Goal: Task Accomplishment & Management: Use online tool/utility

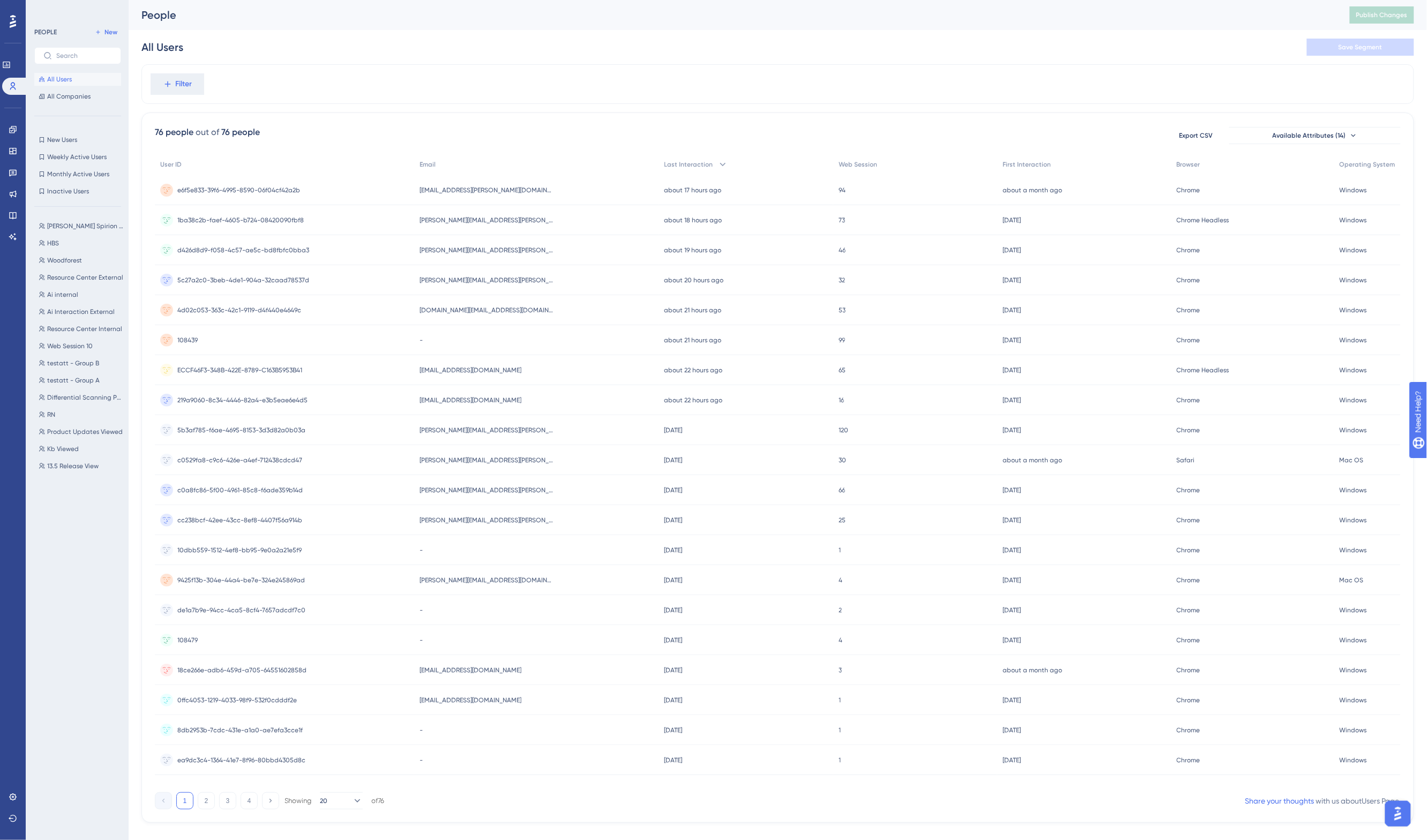
click at [589, 51] on div "All Users Save Segment" at bounding box center [777, 47] width 1273 height 35
click at [60, 93] on span "All Companies" at bounding box center [69, 96] width 43 height 9
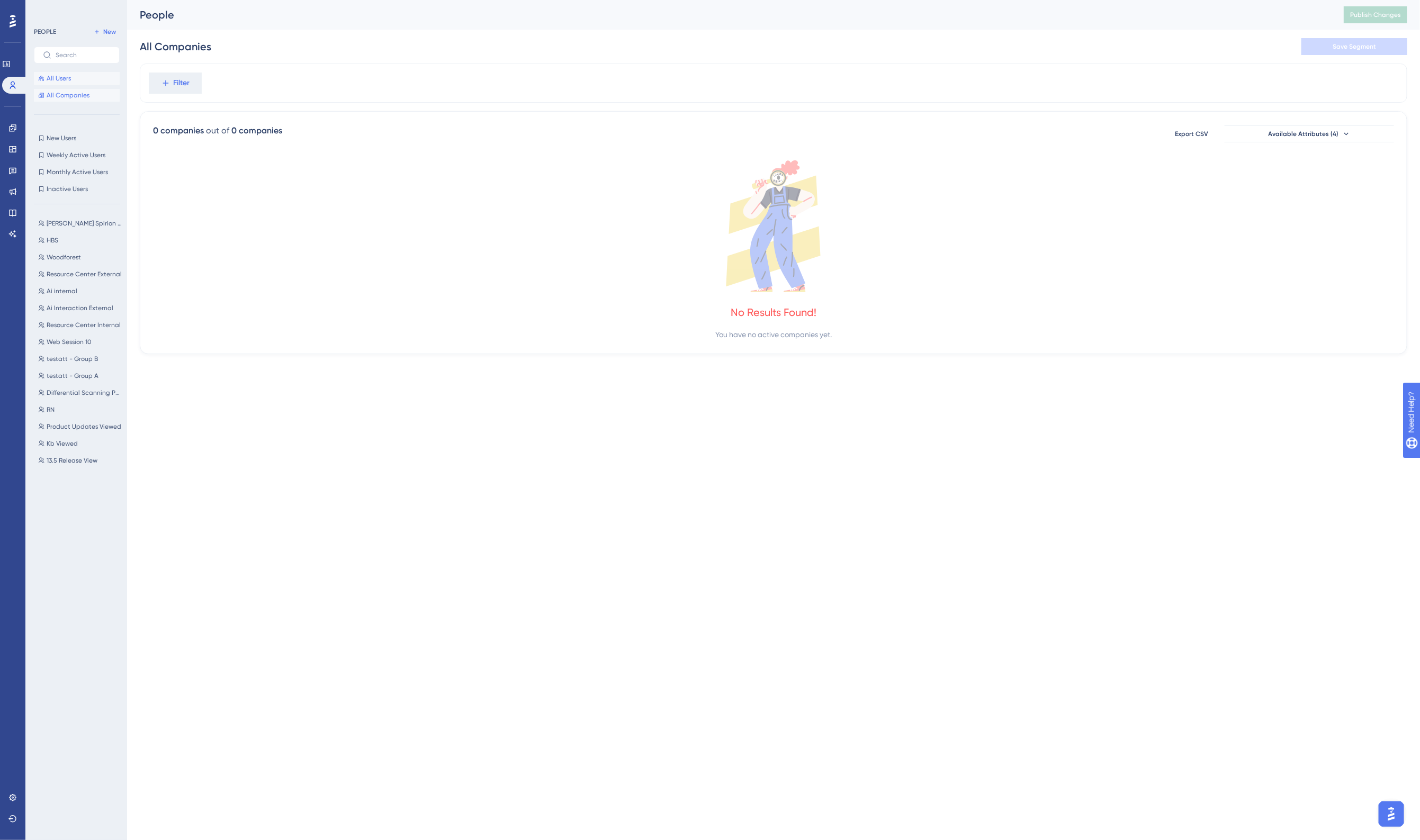
click at [60, 77] on span "All Users" at bounding box center [58, 78] width 24 height 9
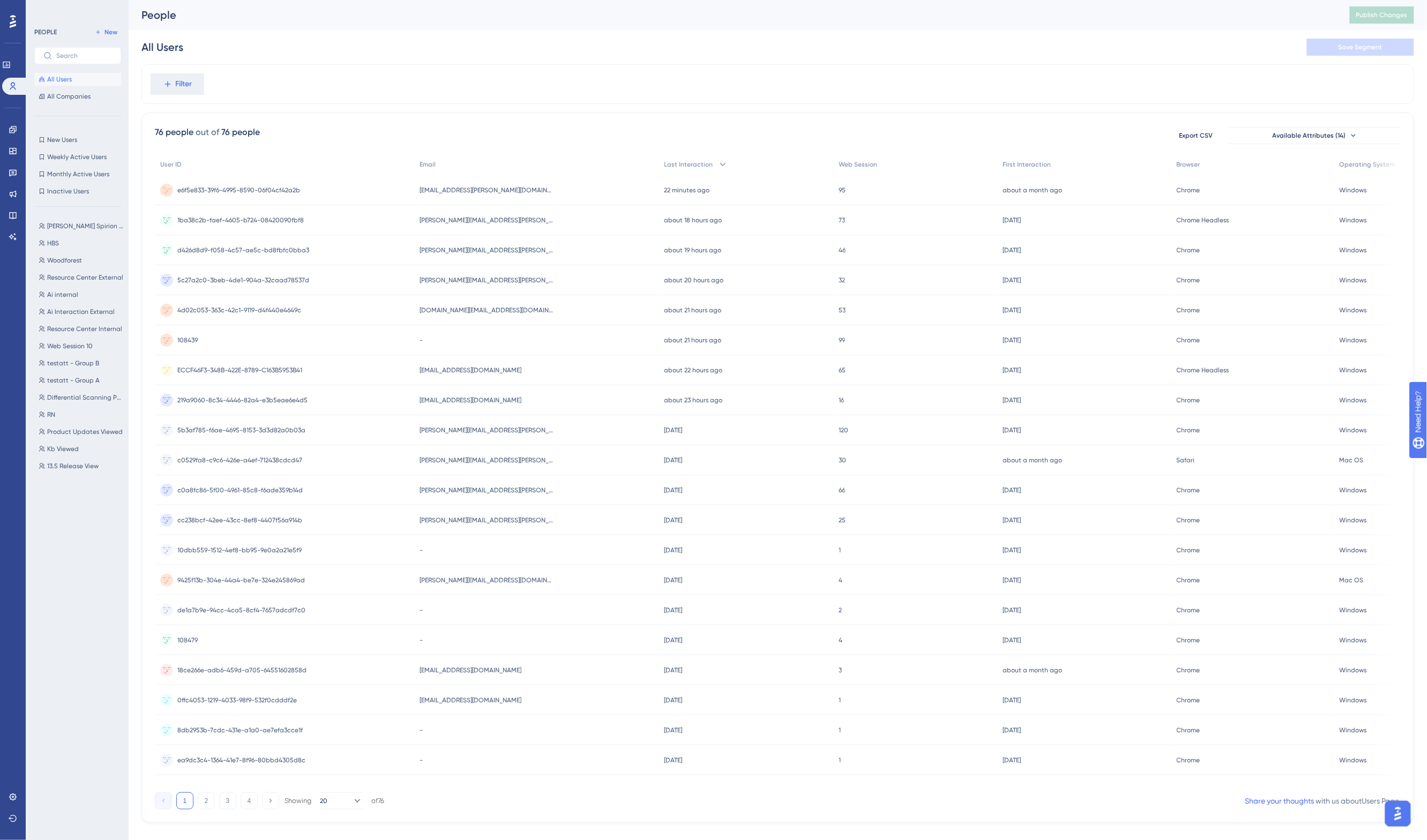
click at [556, 189] on div "ray.teninty@woodforest.com ray.teninty@woodforest.com" at bounding box center [536, 190] width 244 height 30
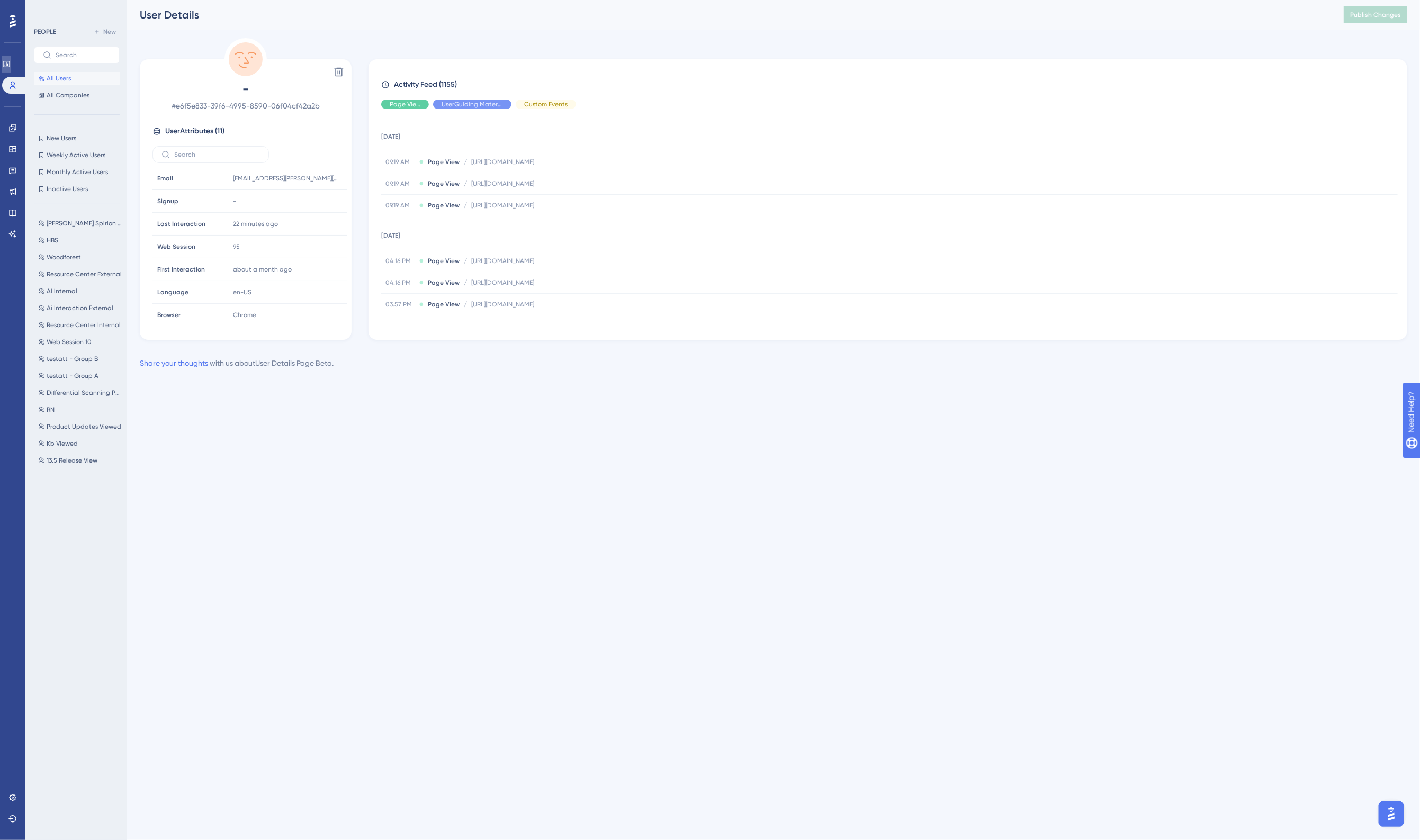
click at [10, 60] on icon at bounding box center [6, 64] width 9 height 9
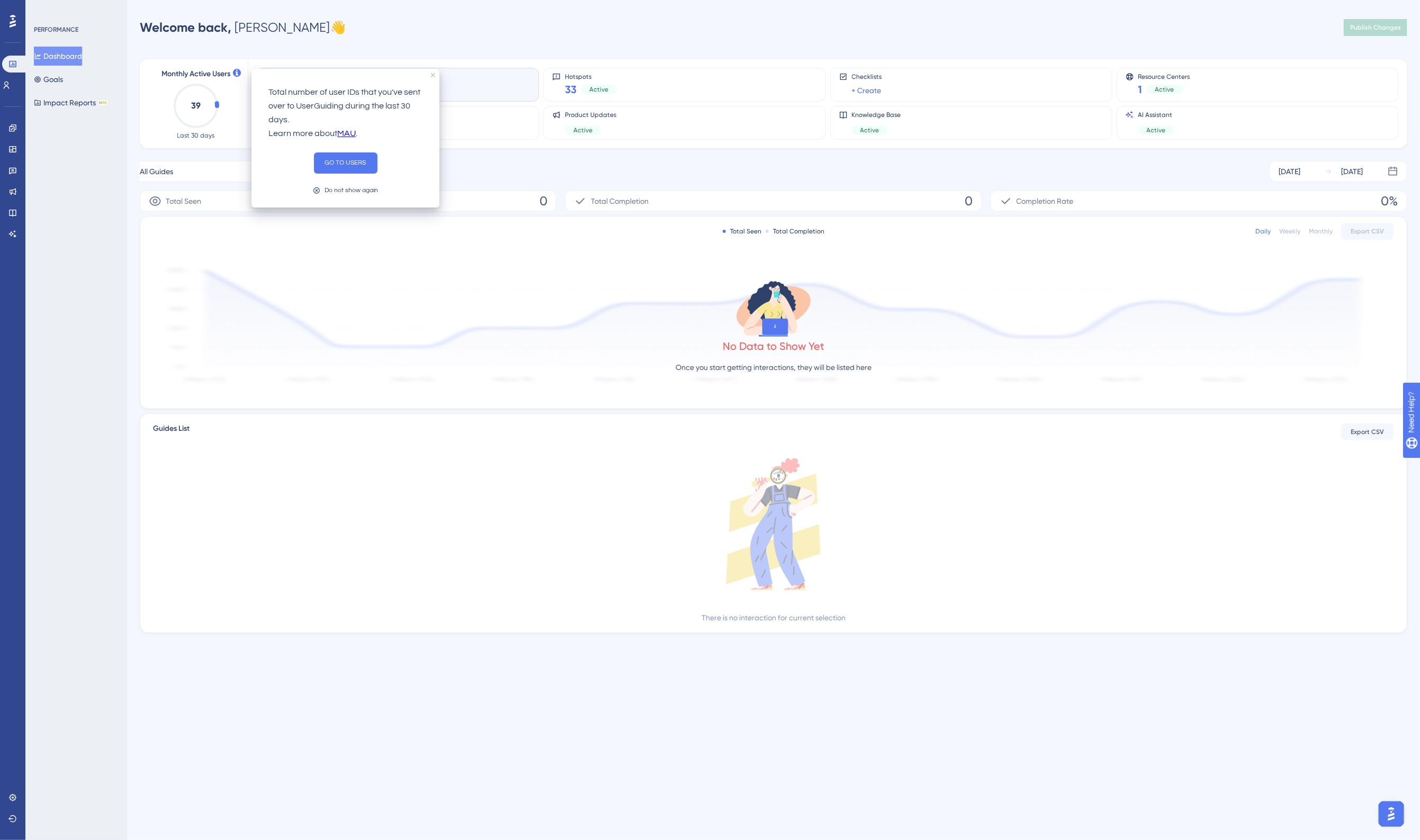
click at [422, 36] on div "Welcome back, Jason 👋 Publish Changes" at bounding box center [773, 27] width 1267 height 21
click at [11, 215] on icon at bounding box center [13, 212] width 9 height 9
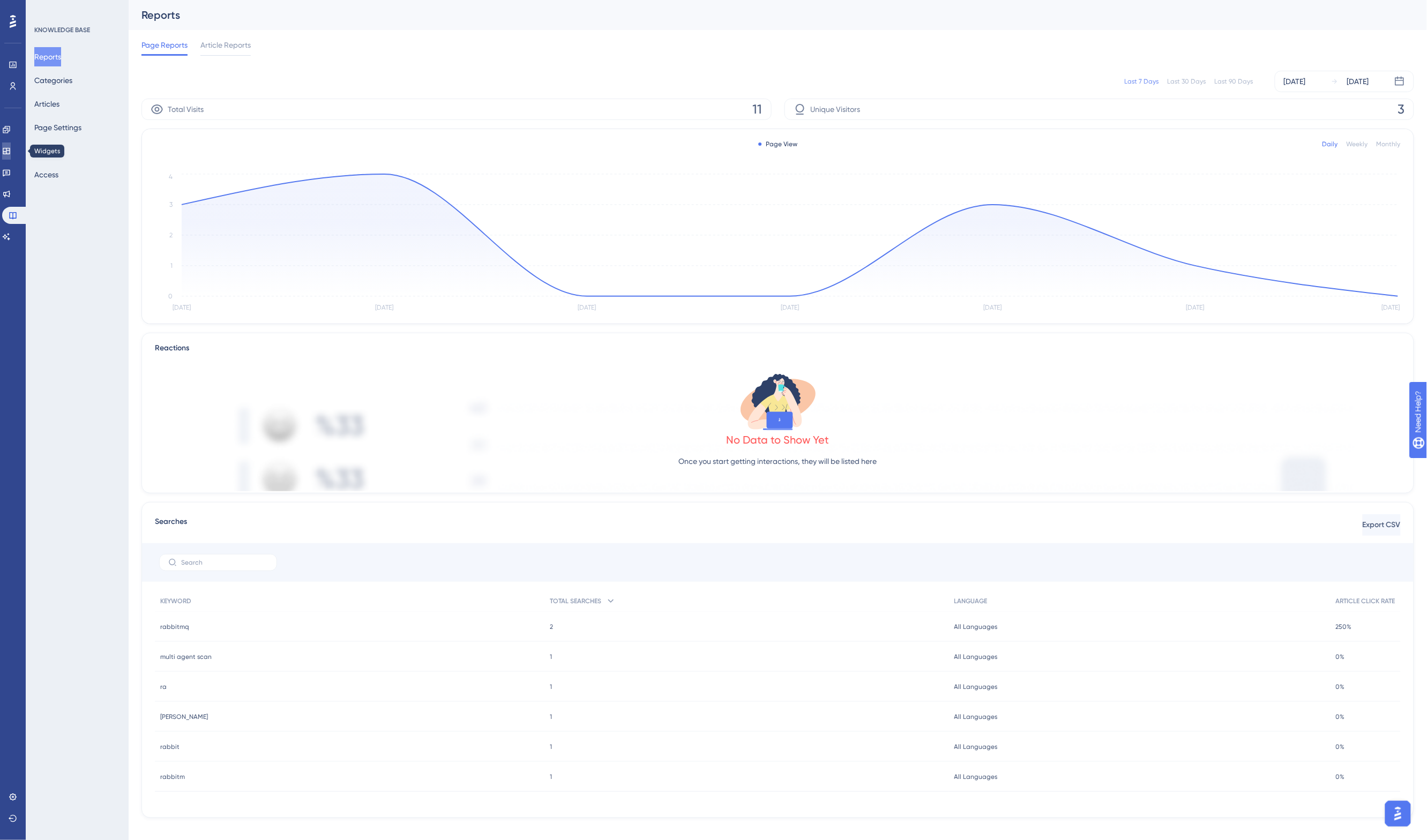
click at [11, 147] on icon at bounding box center [6, 151] width 9 height 9
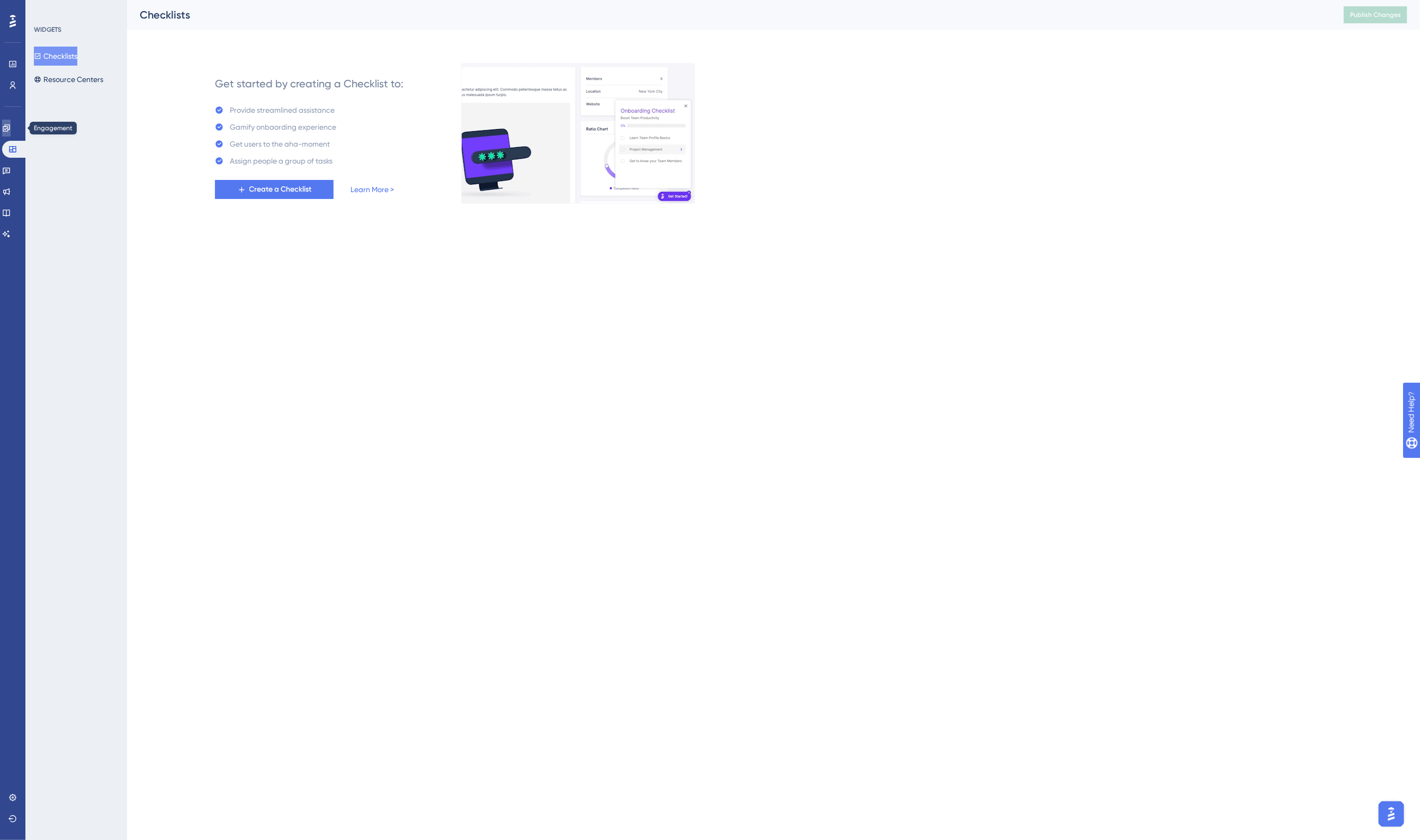
click at [10, 124] on icon at bounding box center [6, 128] width 9 height 9
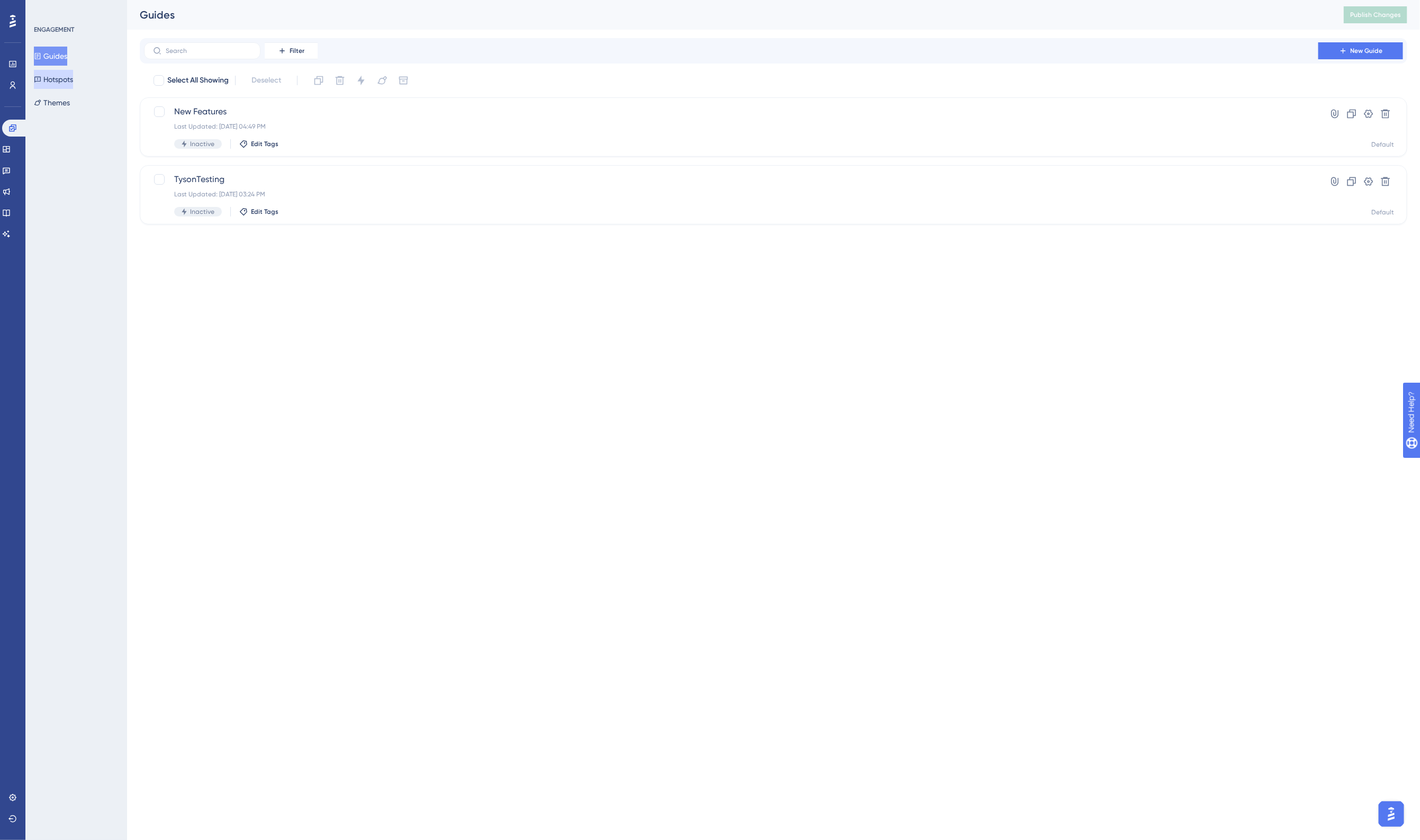
click at [62, 77] on button "Hotspots" at bounding box center [54, 79] width 39 height 19
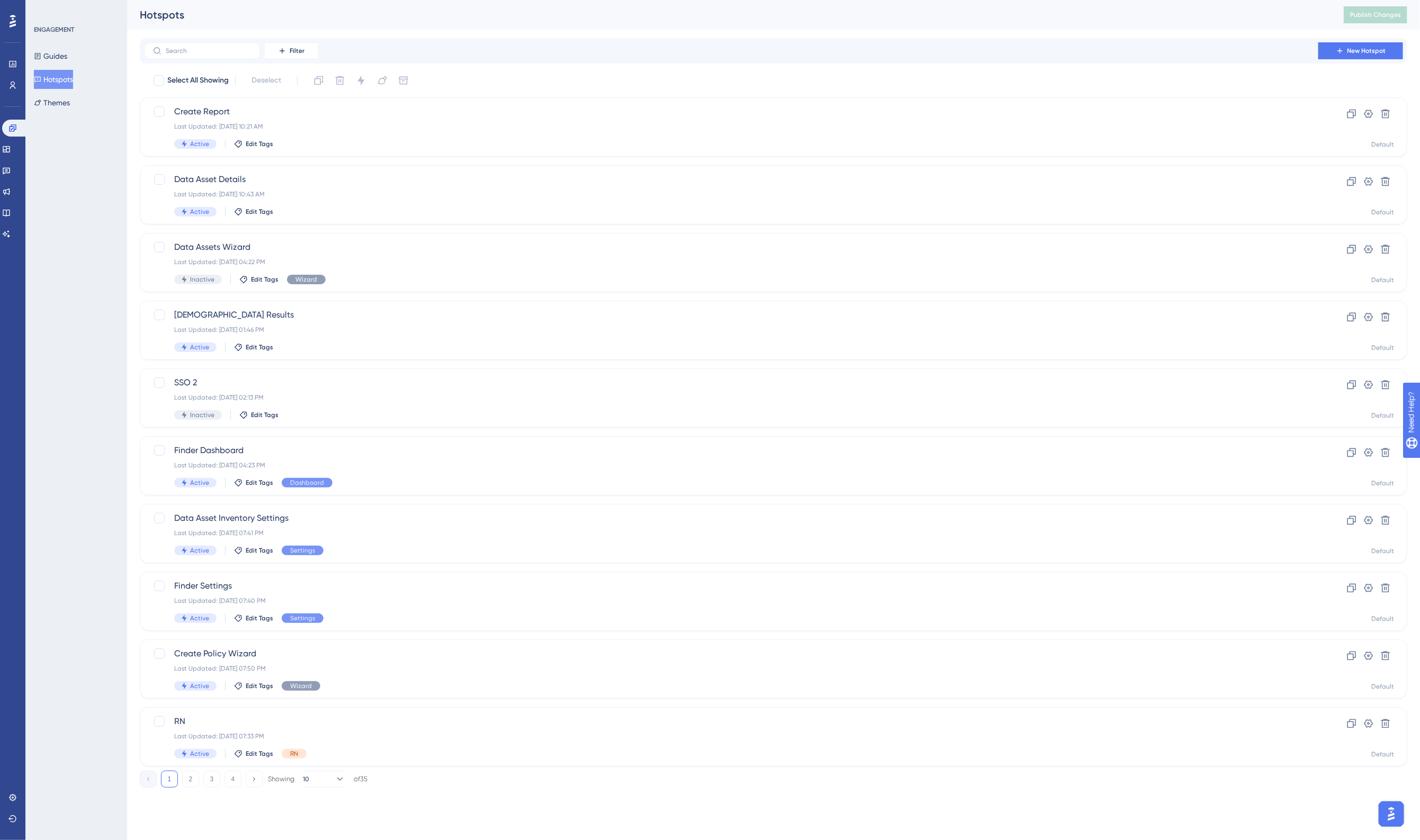
click at [551, 35] on div "Performance Users Engagement Widgets Feedback Product Updates Knowledge Base AI…" at bounding box center [773, 402] width 1293 height 804
click at [588, 25] on div "Hotspots Publish Changes" at bounding box center [773, 14] width 1293 height 30
click at [678, 40] on div "Filter New Hotspot" at bounding box center [773, 51] width 1267 height 25
drag, startPoint x: 8, startPoint y: 80, endPoint x: 28, endPoint y: 75, distance: 20.6
click at [9, 81] on icon at bounding box center [13, 85] width 9 height 9
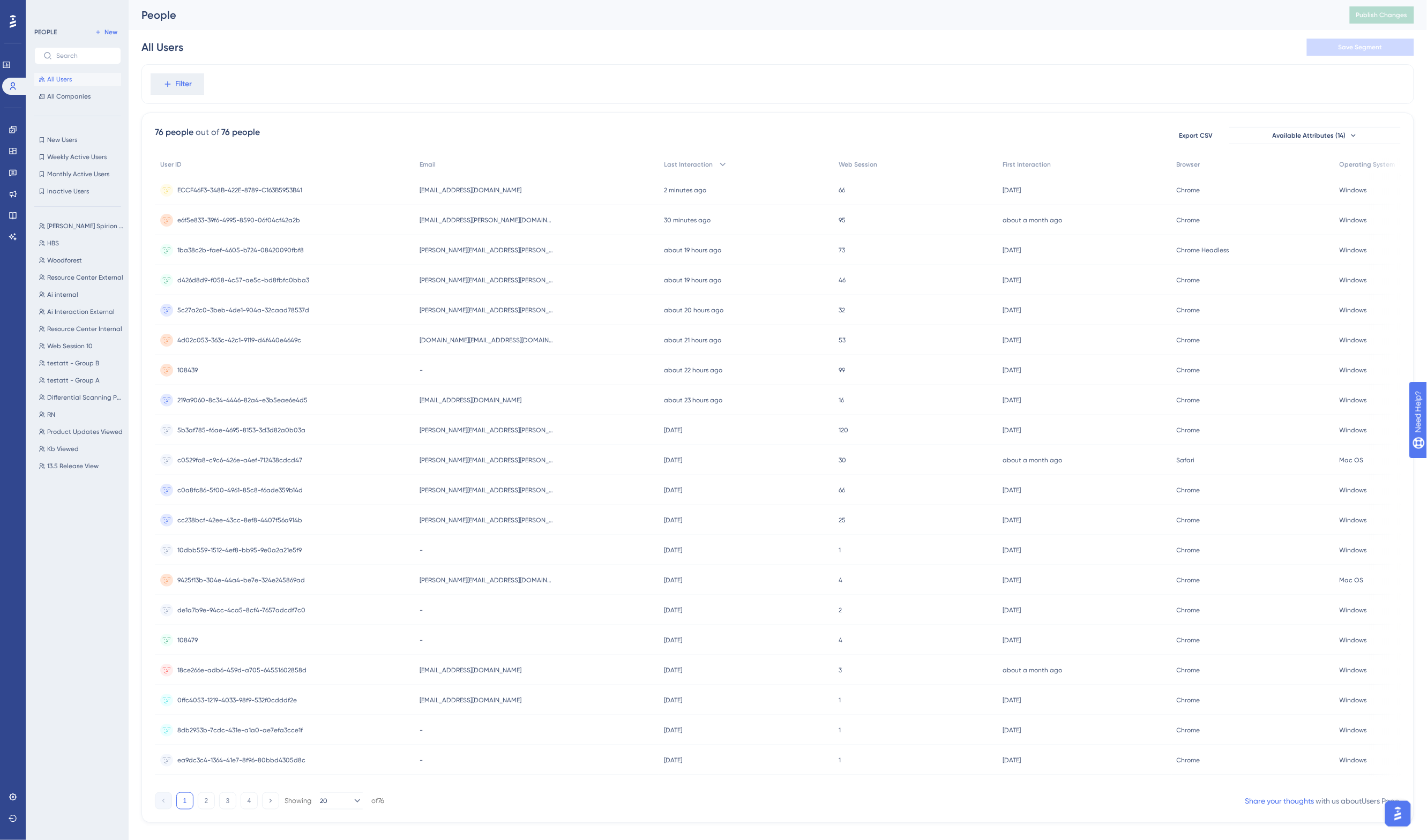
click at [382, 91] on div "Filter" at bounding box center [777, 84] width 1273 height 40
click at [11, 236] on icon at bounding box center [13, 237] width 8 height 7
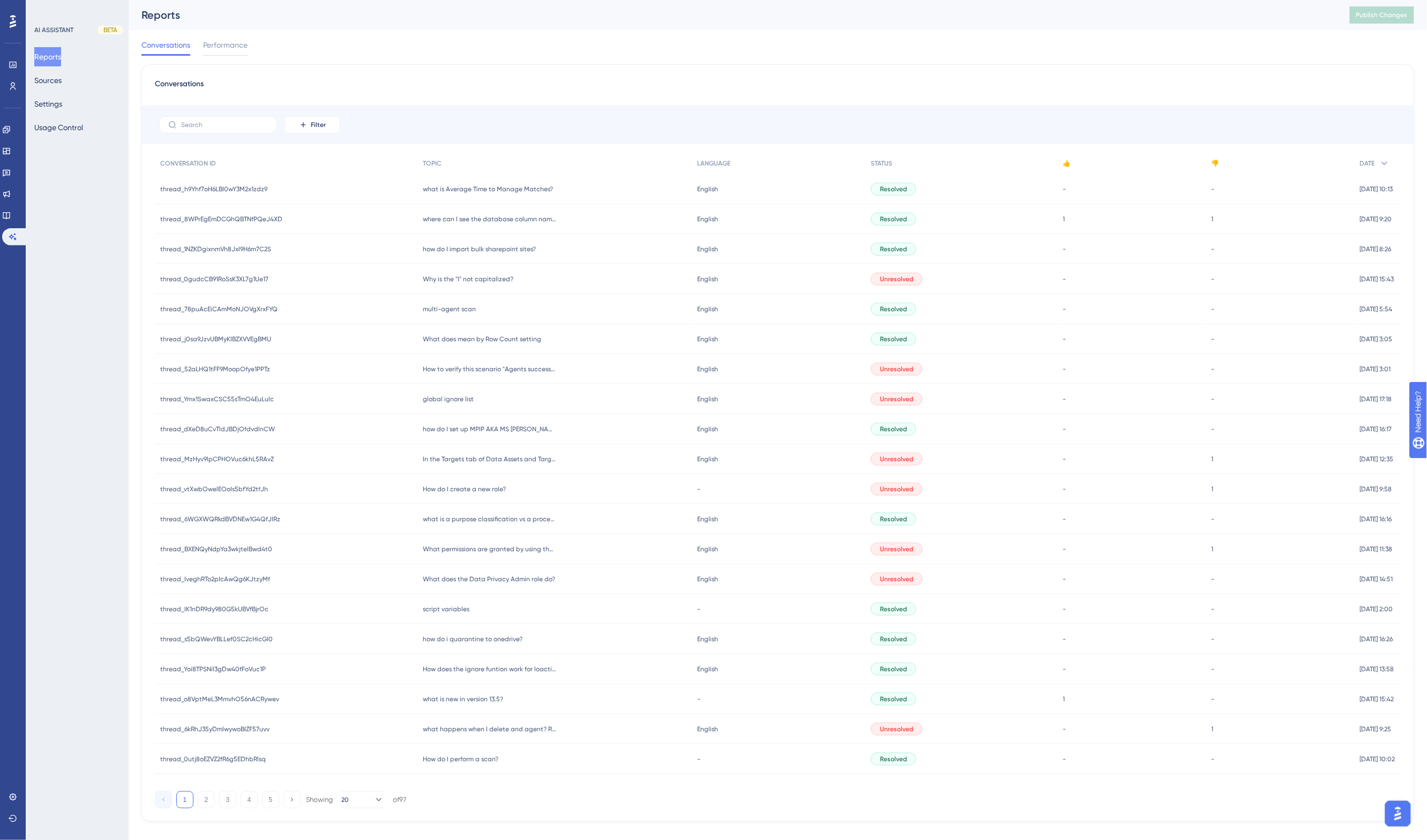
click at [515, 59] on div "Conversations Performance" at bounding box center [777, 47] width 1273 height 35
click at [208, 48] on span "Performance" at bounding box center [225, 45] width 45 height 13
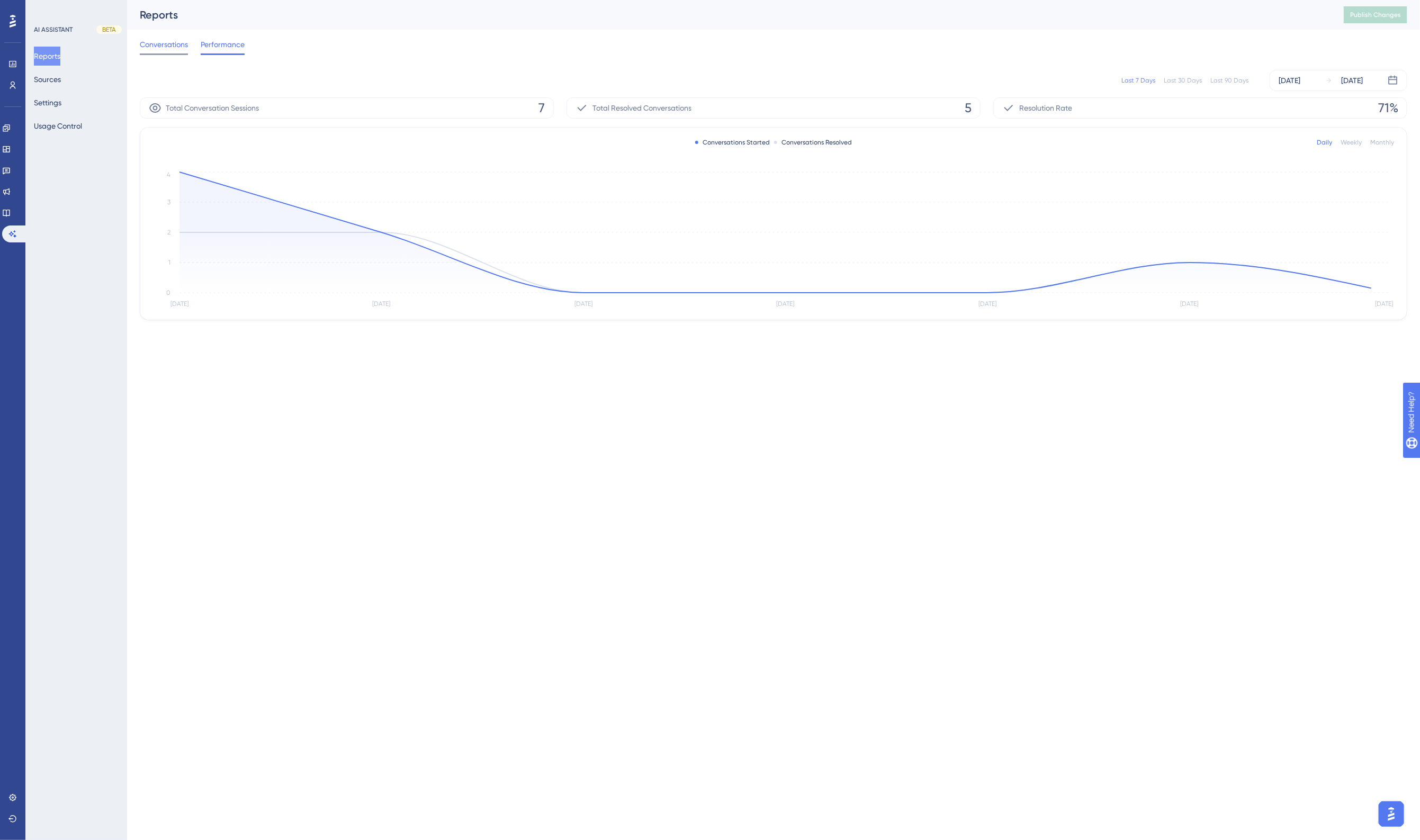
click at [160, 40] on span "Conversations" at bounding box center [163, 45] width 48 height 13
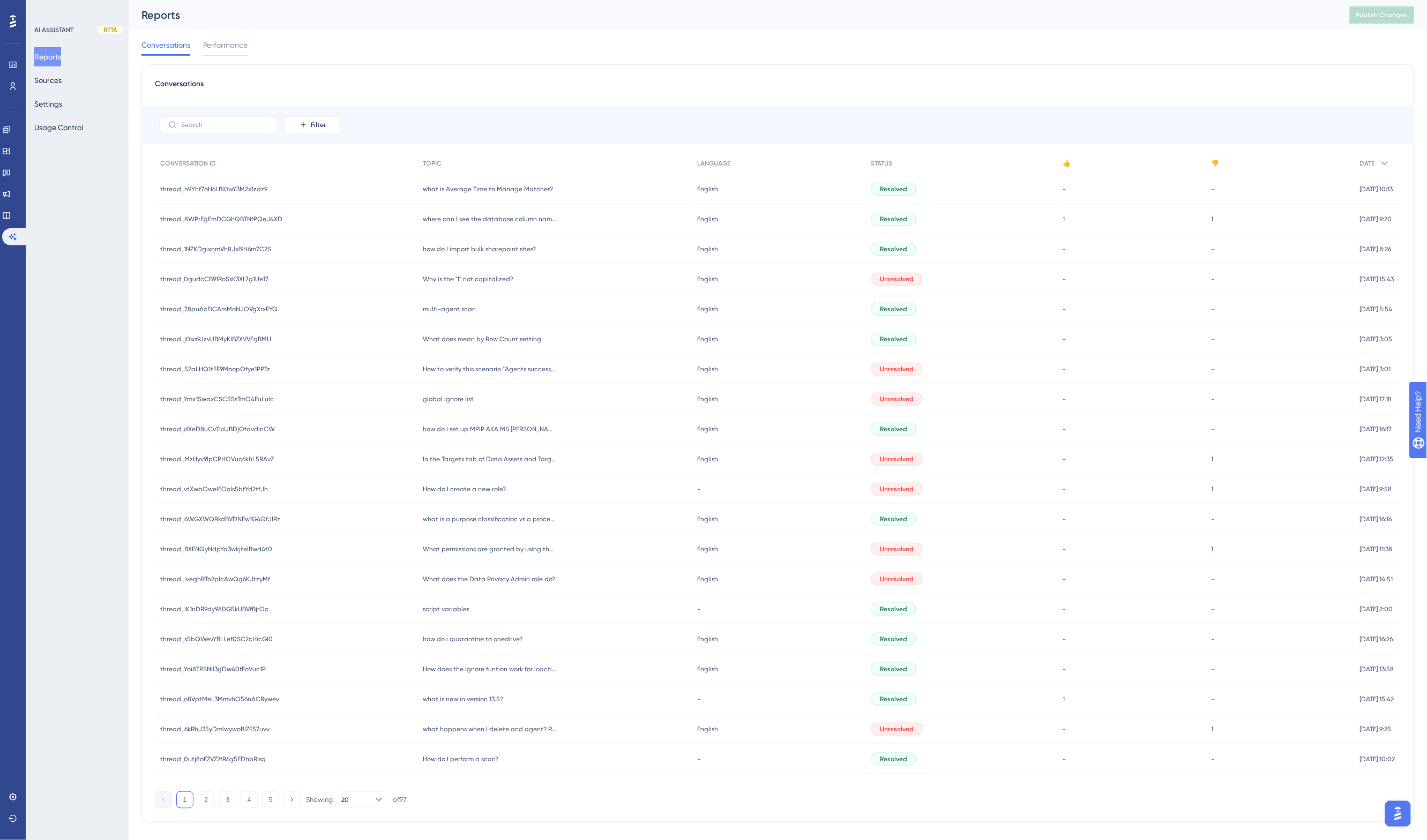
click at [502, 53] on div "Conversations Performance" at bounding box center [777, 47] width 1273 height 35
click at [11, 153] on icon at bounding box center [6, 151] width 9 height 9
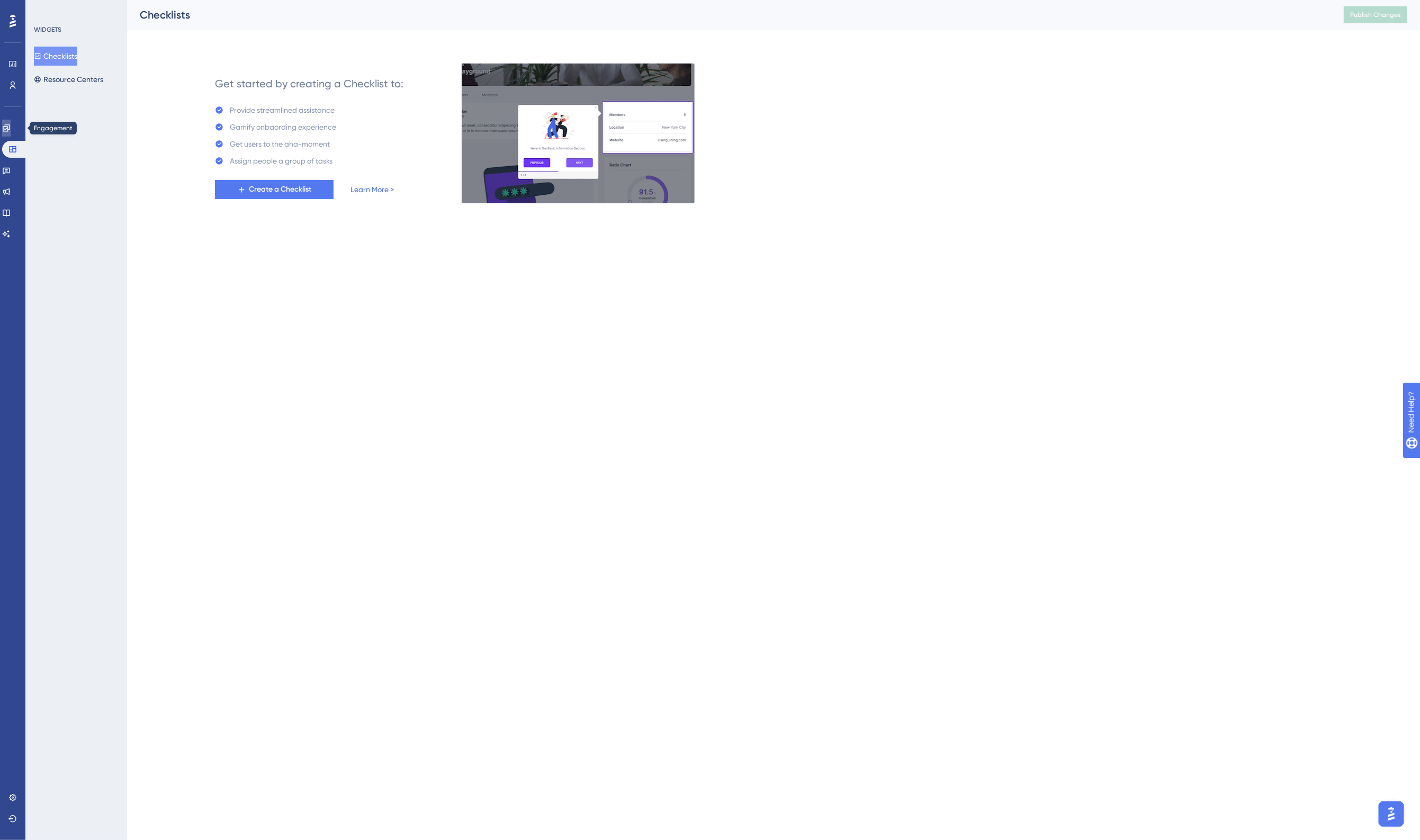
click at [7, 128] on link at bounding box center [6, 128] width 9 height 17
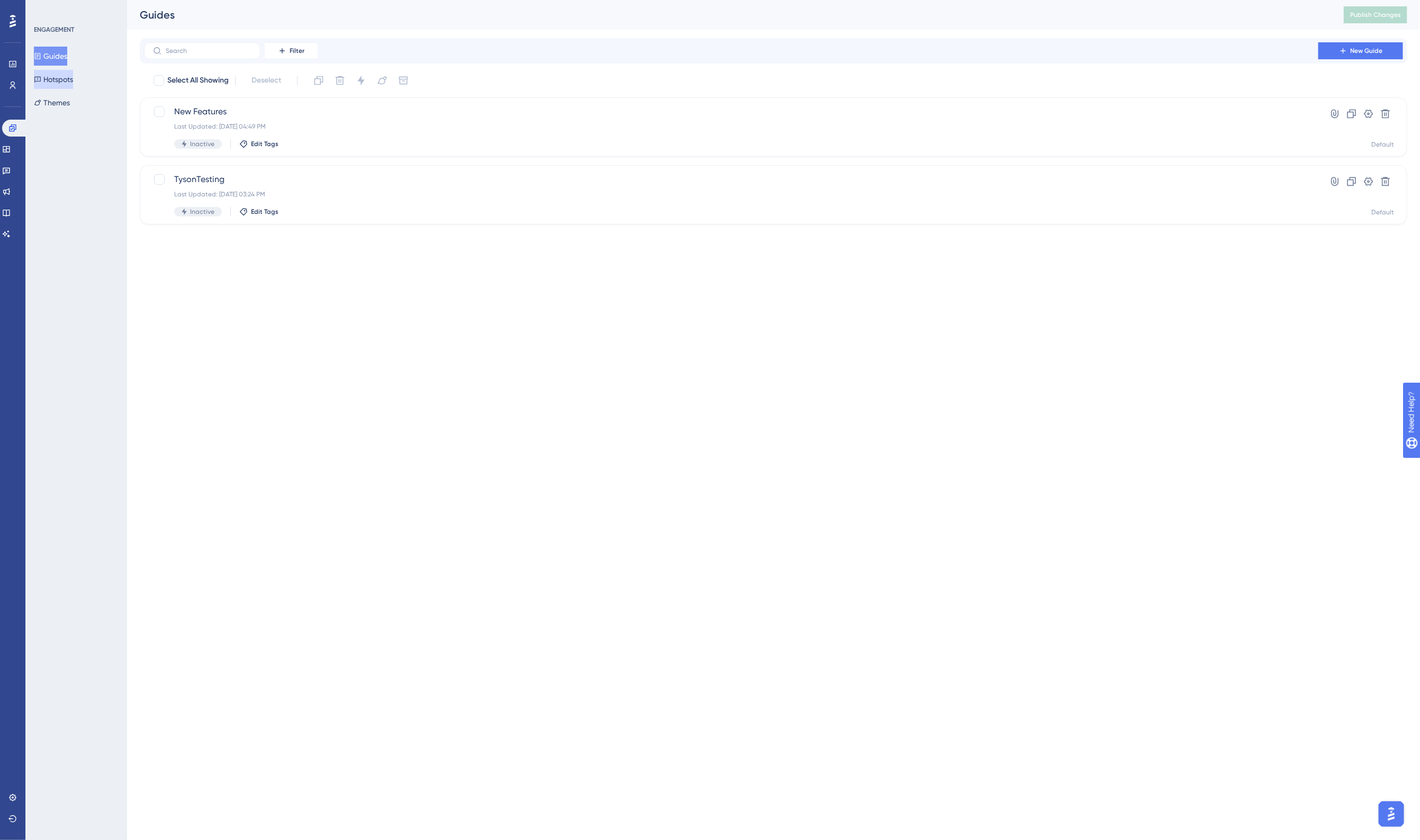
click at [63, 77] on button "Hotspots" at bounding box center [54, 79] width 39 height 19
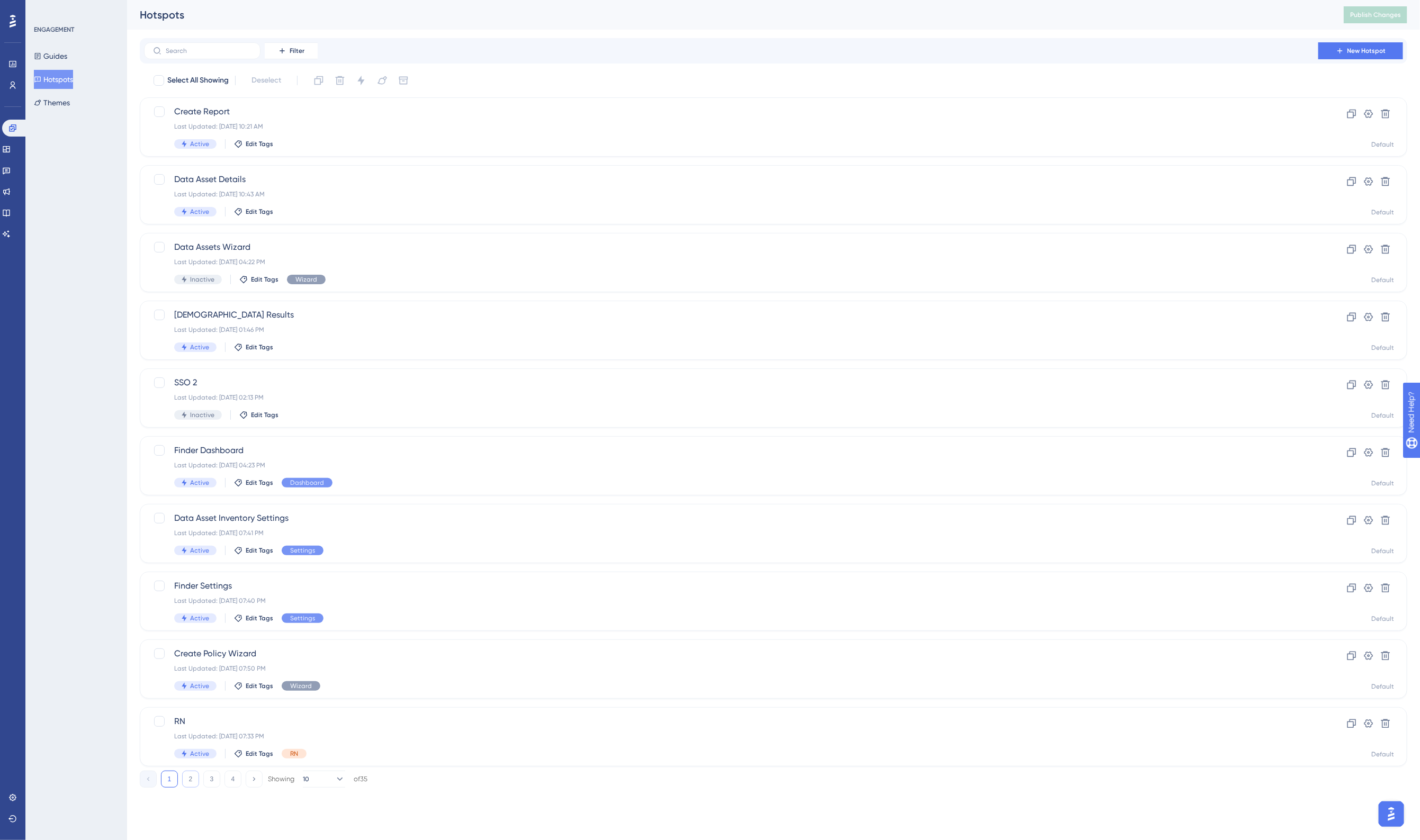
click at [196, 779] on button "2" at bounding box center [190, 779] width 17 height 17
click at [209, 56] on label at bounding box center [202, 50] width 116 height 17
click at [209, 54] on input "text" at bounding box center [208, 50] width 86 height 8
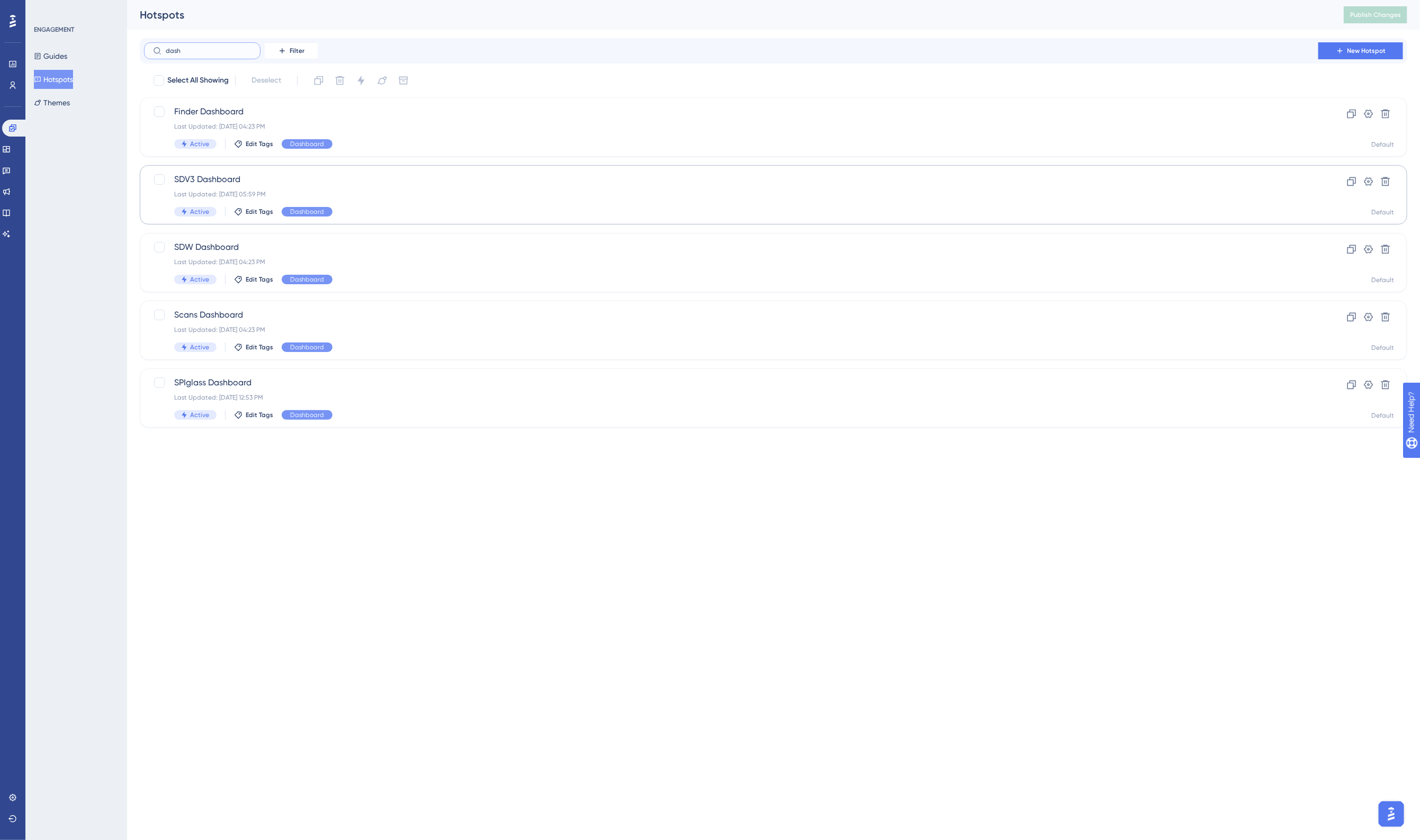
type input "dash"
click at [424, 185] on span "SDV3 Dashboard" at bounding box center [731, 179] width 1114 height 13
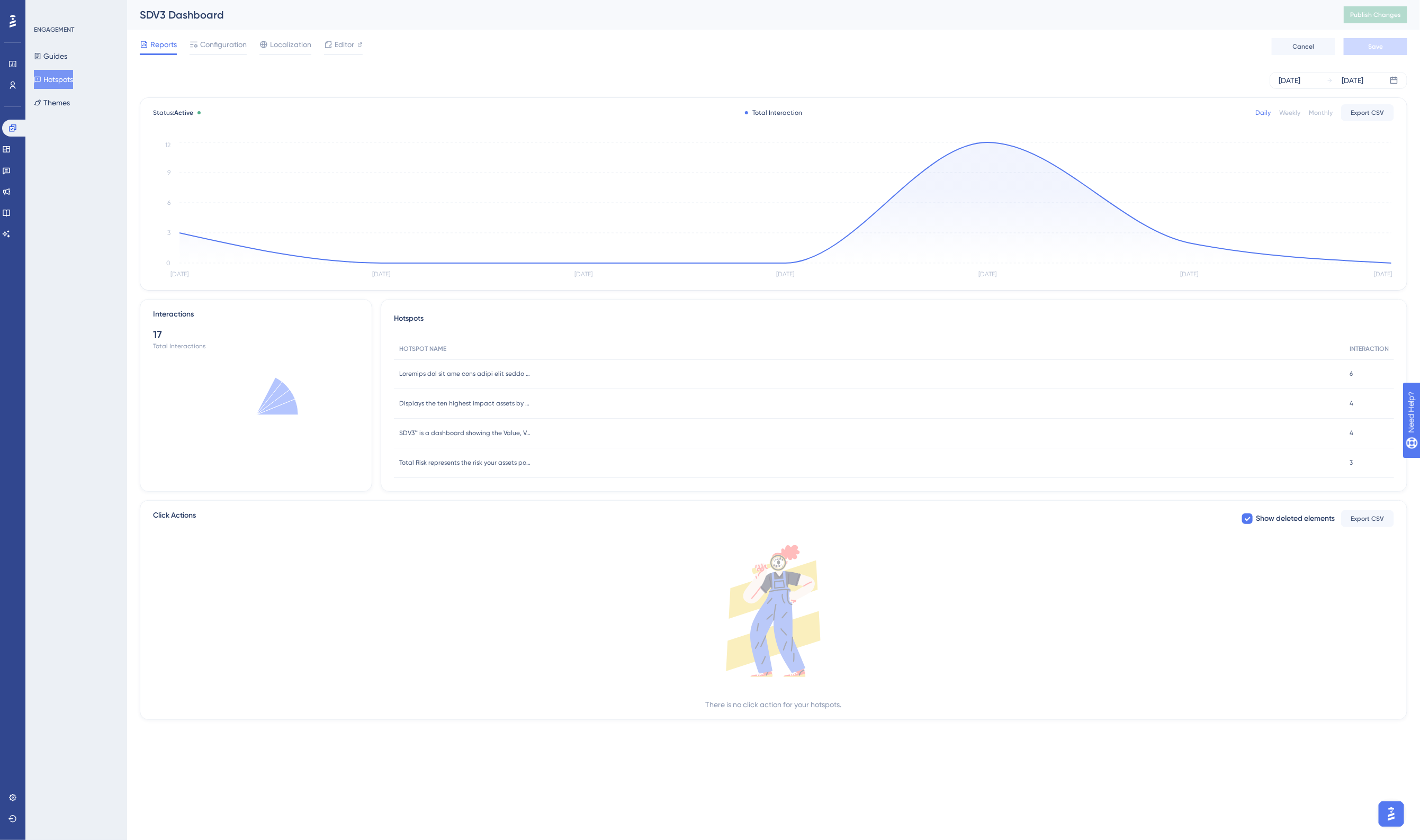
click at [538, 46] on div "Reports Configuration Localization Editor Cancel Save" at bounding box center [773, 46] width 1267 height 34
click at [1289, 111] on div "Weekly" at bounding box center [1289, 112] width 21 height 9
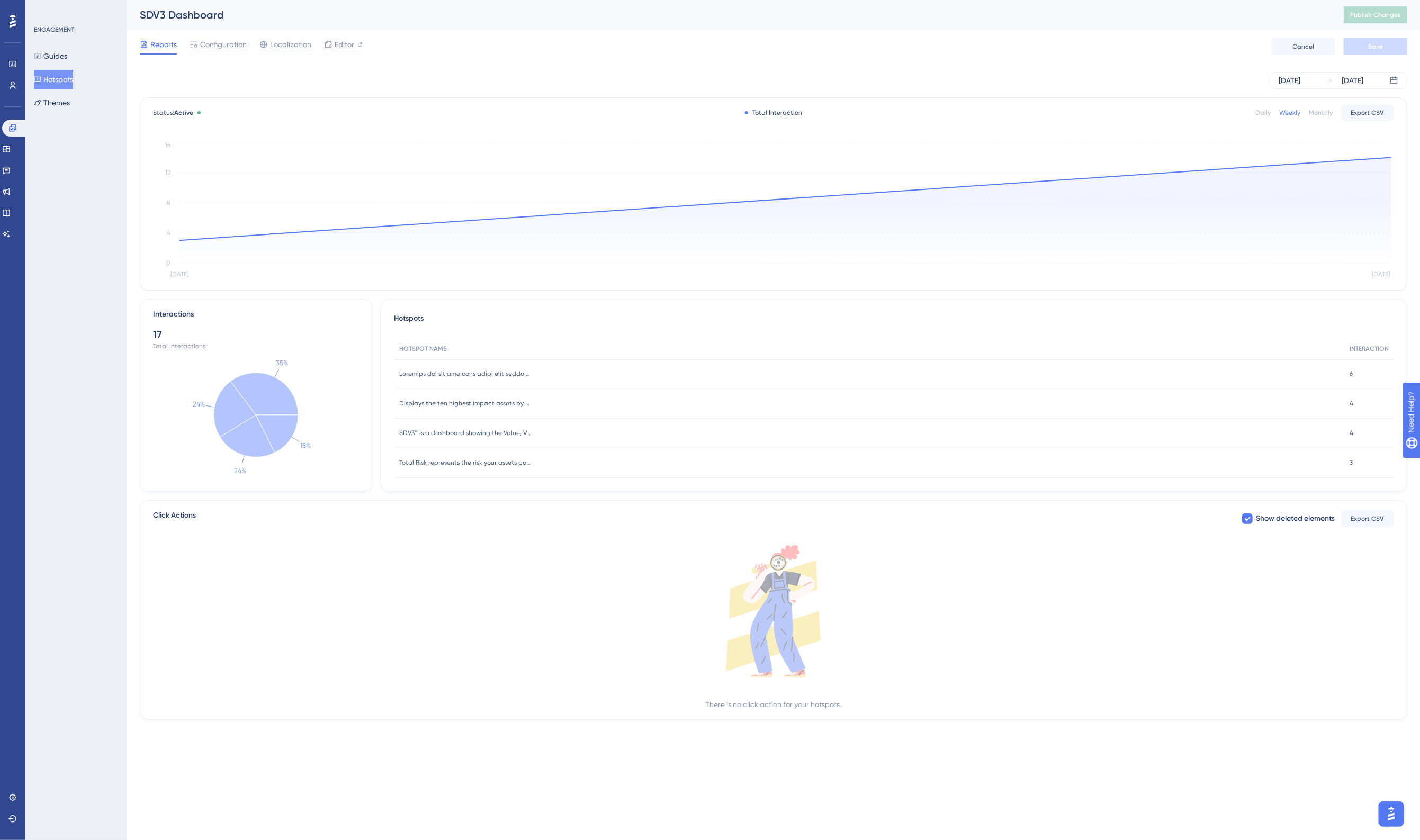
click at [558, 25] on div "SDV3 Dashboard Publish Changes" at bounding box center [773, 14] width 1293 height 30
click at [347, 45] on span "Editor" at bounding box center [345, 45] width 20 height 13
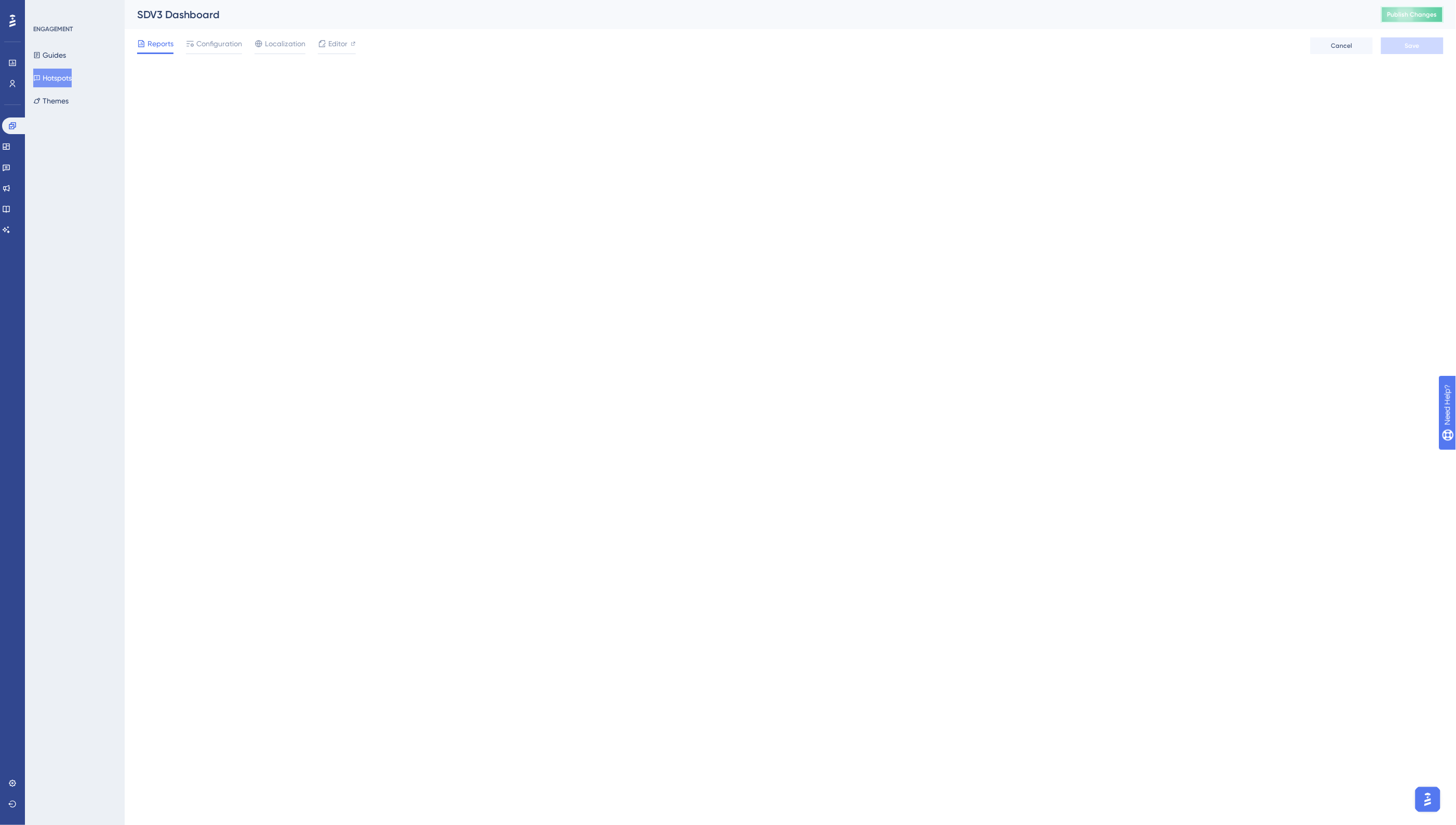
click at [1383, 9] on button "Publish Changes" at bounding box center [1413, 14] width 63 height 16
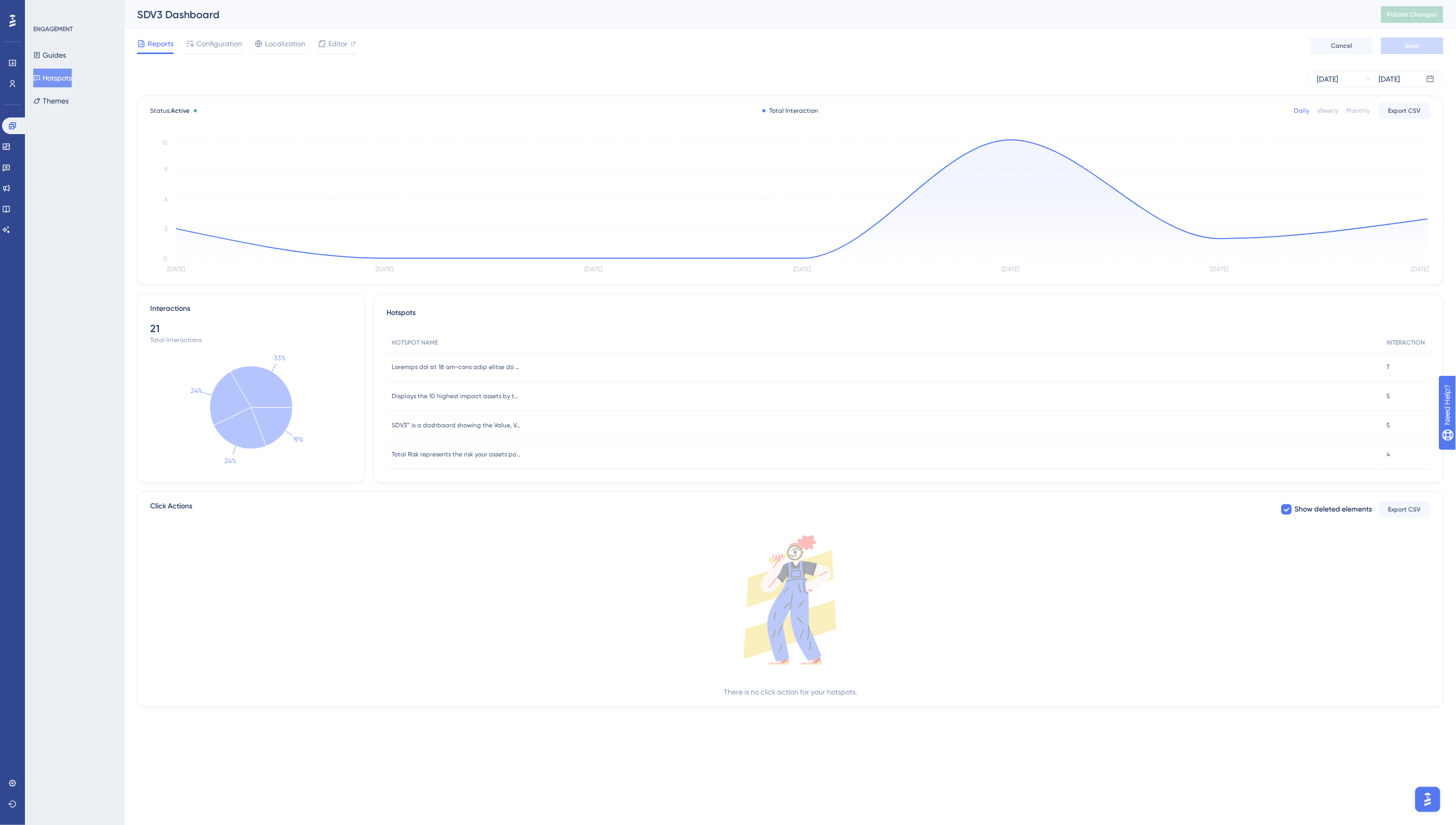
click at [1117, 34] on div "Reports Configuration Localization Editor Cancel Save" at bounding box center [790, 45] width 1307 height 34
click at [277, 43] on span "Localization" at bounding box center [285, 44] width 40 height 13
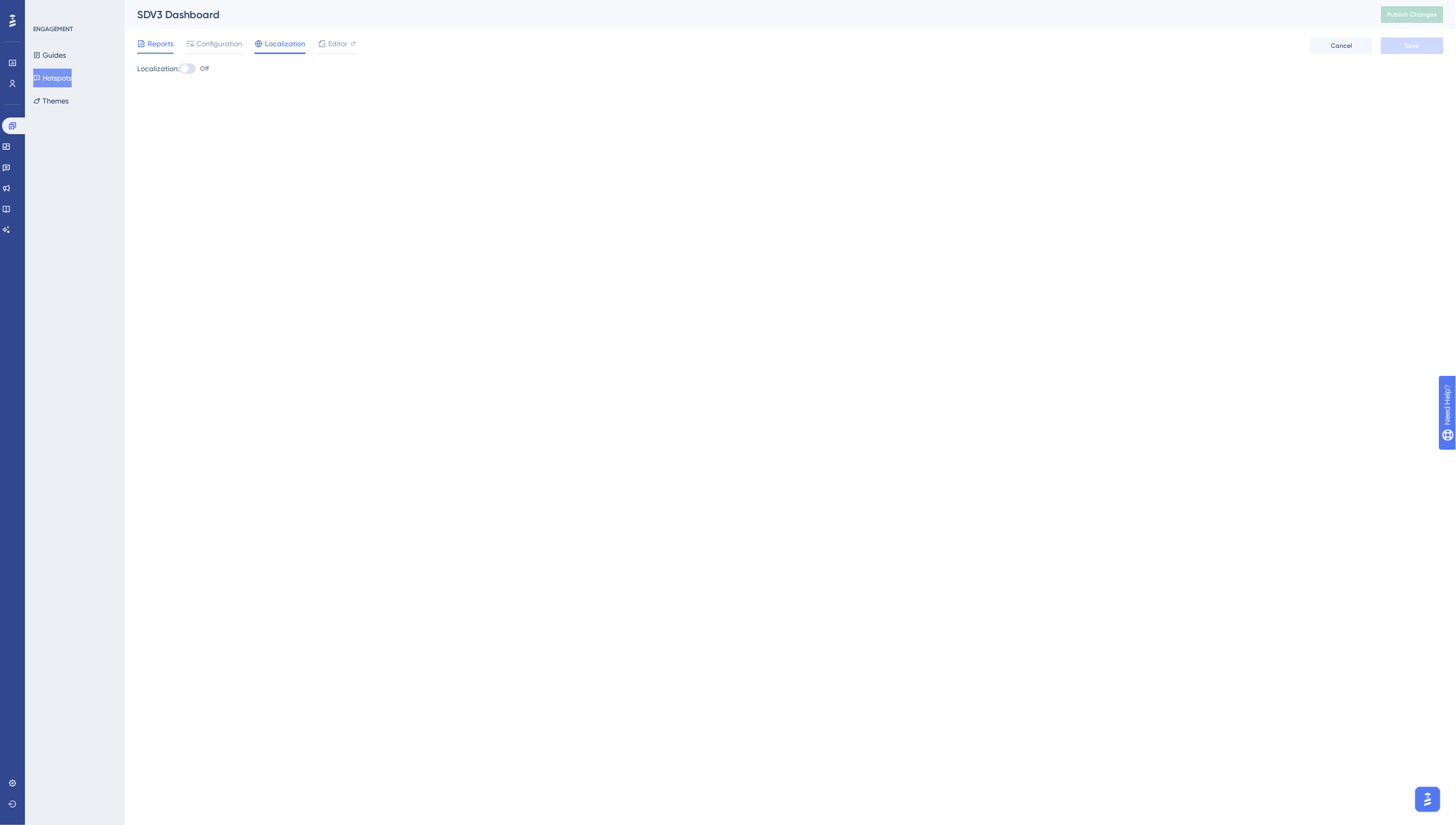
click at [154, 43] on span "Reports" at bounding box center [161, 44] width 26 height 13
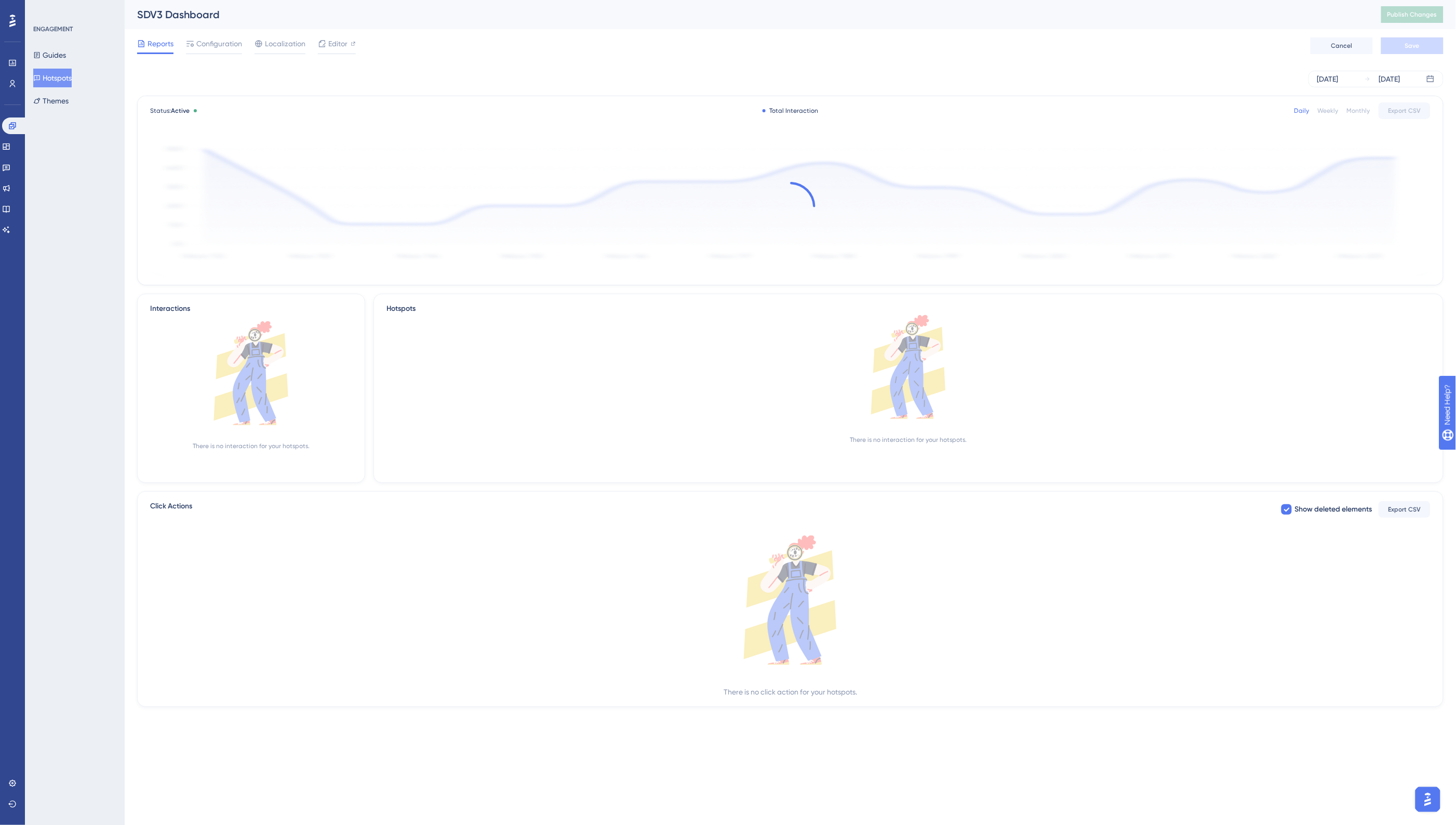
click at [431, 38] on div "Reports Configuration Localization Editor Cancel Save" at bounding box center [790, 45] width 1307 height 34
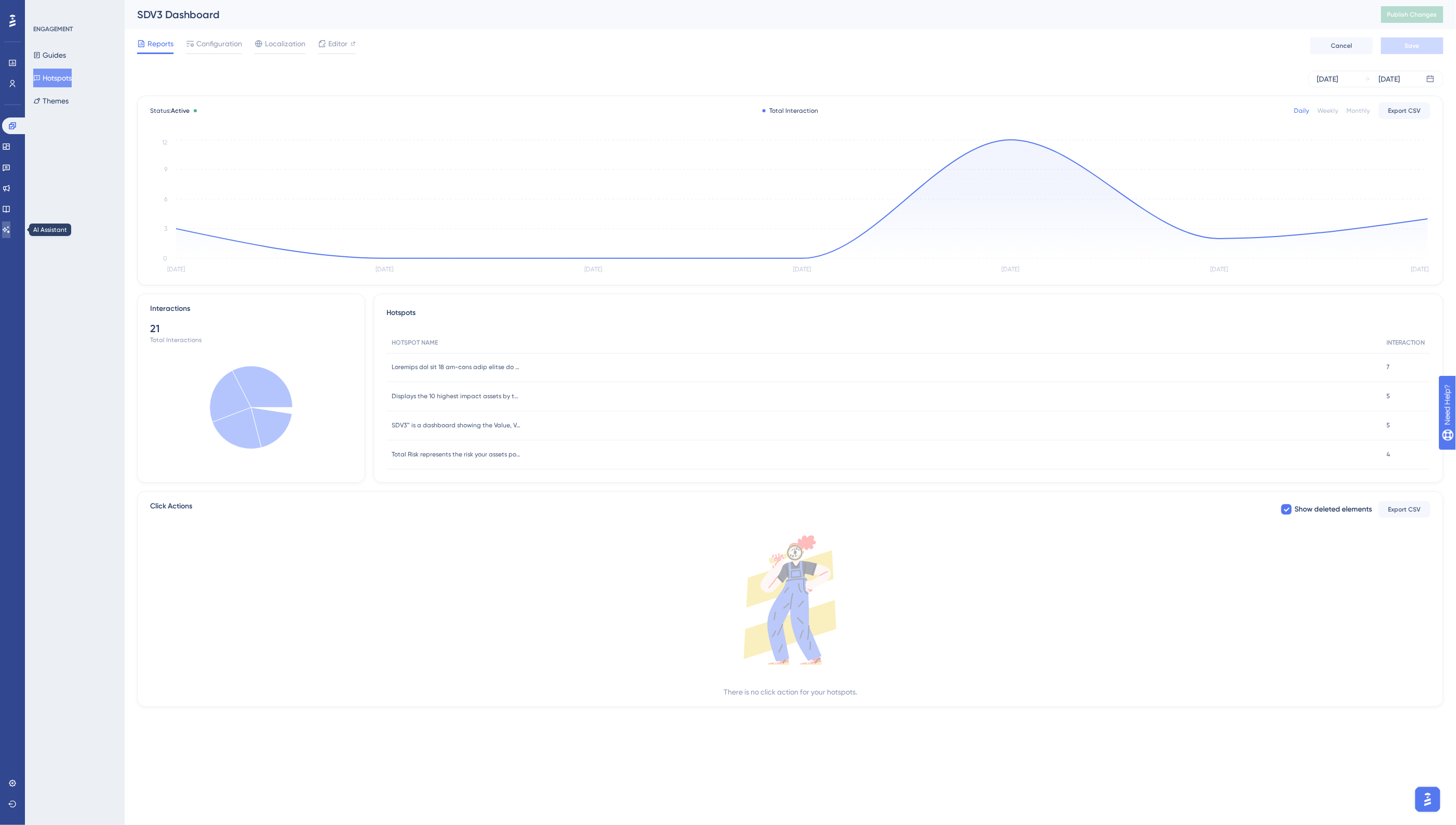
click at [9, 230] on icon at bounding box center [6, 230] width 9 height 9
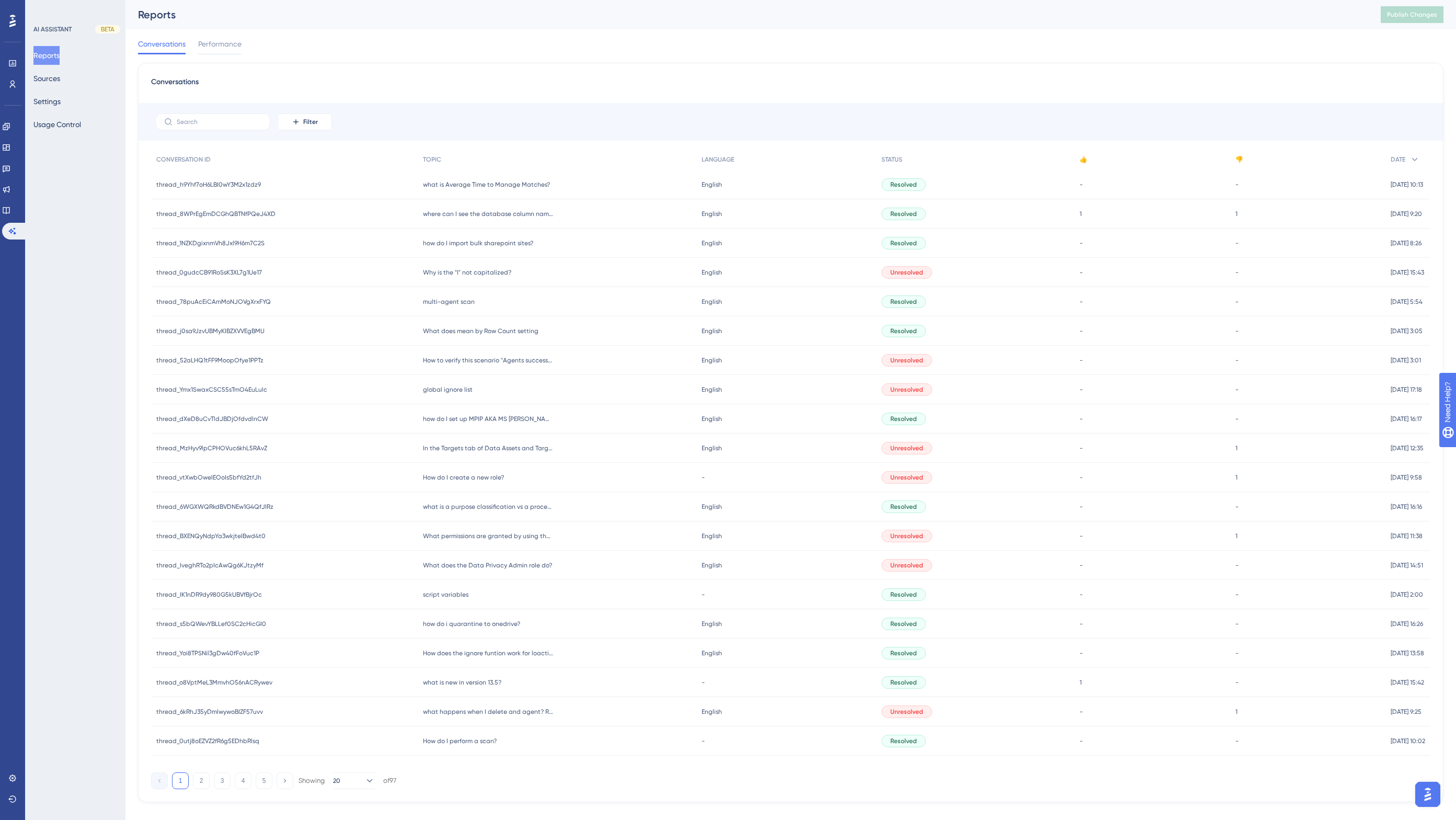
click at [473, 64] on div "Conversations Filter CONVERSATION ID TOPIC LANGUAGE STATUS 👍 👎 DATE thread_h9Yh…" at bounding box center [790, 433] width 1305 height 740
click at [316, 55] on div "Conversations Performance" at bounding box center [790, 46] width 1305 height 34
click at [14, 88] on icon at bounding box center [13, 84] width 9 height 9
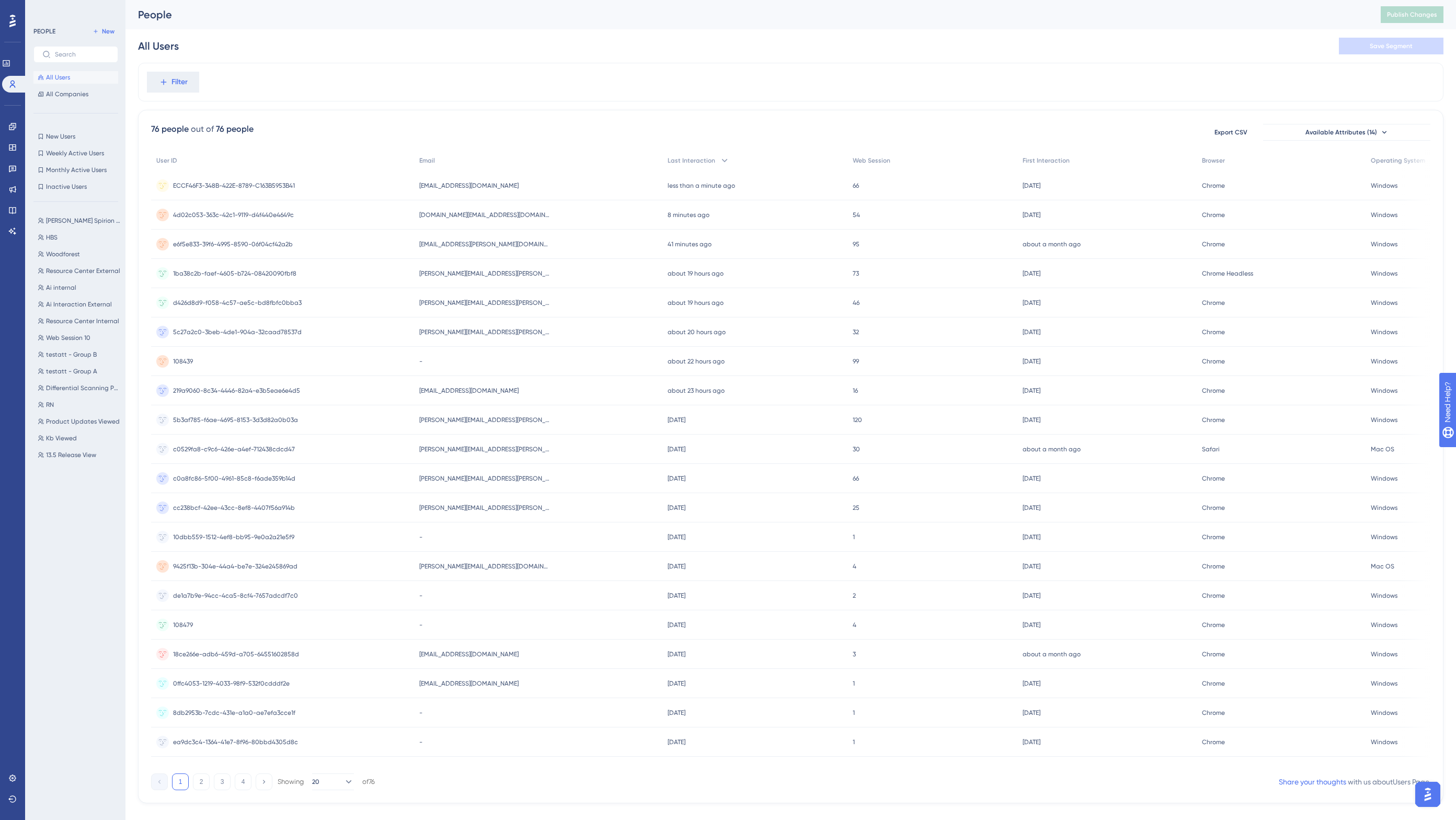
click at [424, 39] on div "All Users Save Segment" at bounding box center [790, 46] width 1305 height 34
click at [405, 88] on div "Filter" at bounding box center [790, 82] width 1305 height 39
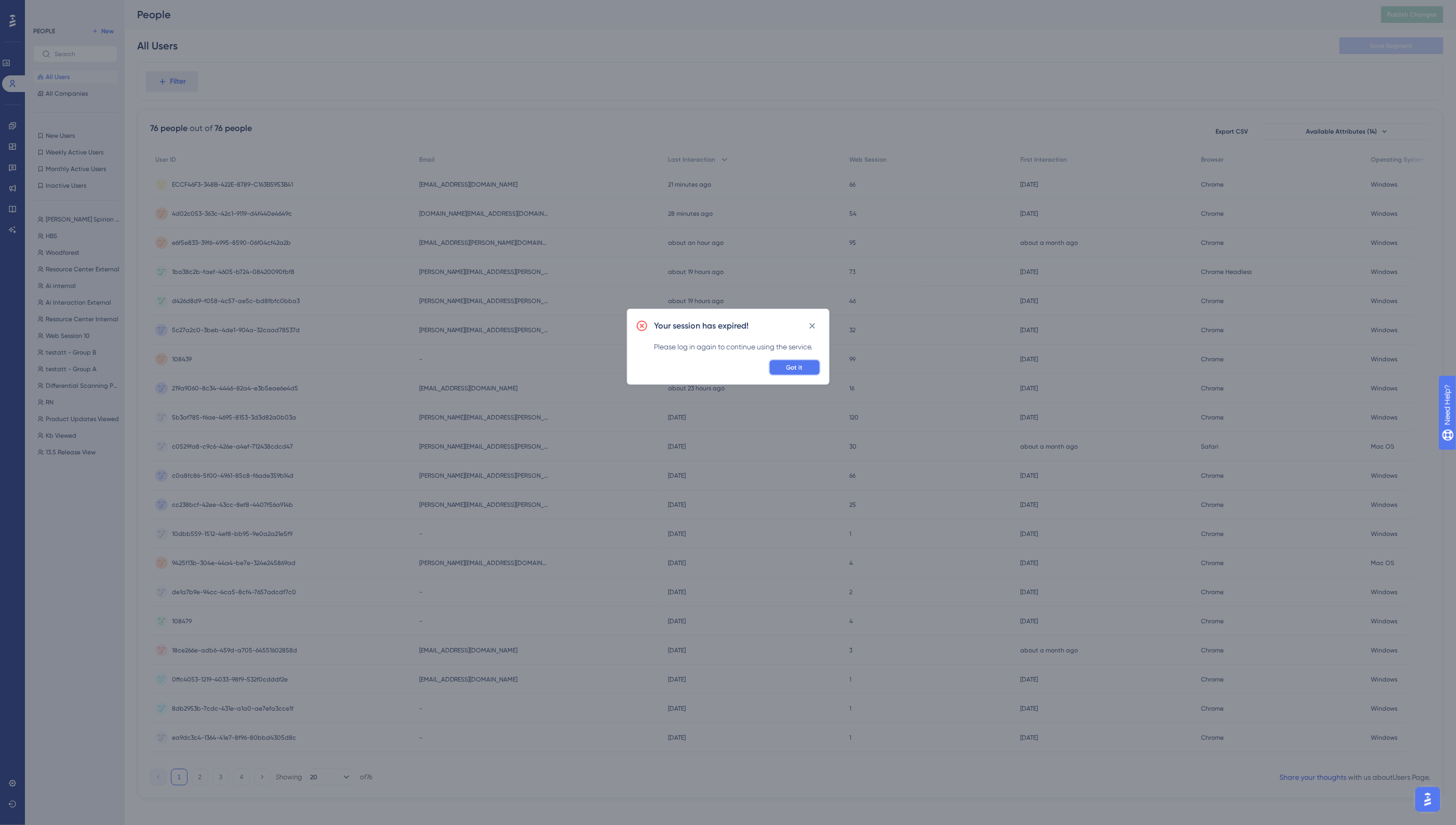
click at [798, 366] on span "Got it" at bounding box center [794, 367] width 16 height 9
